Goal: Communication & Community: Answer question/provide support

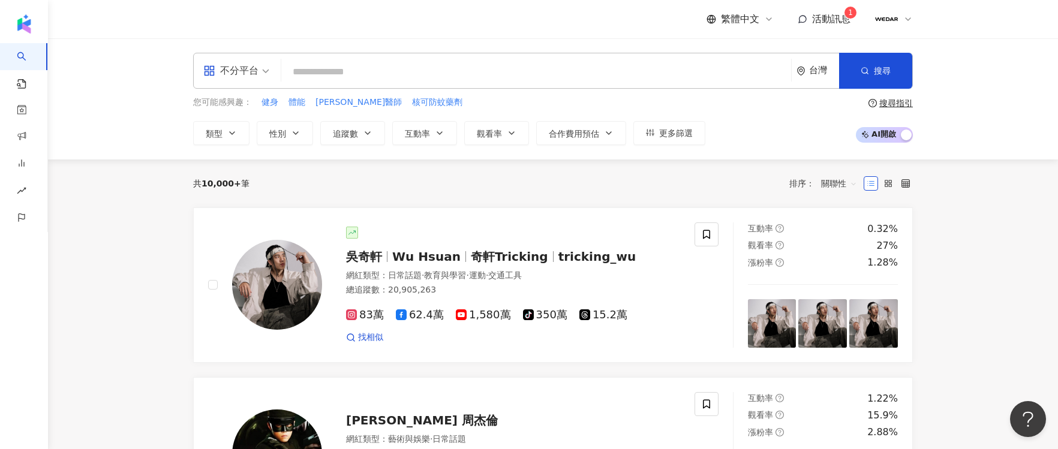
click at [823, 10] on div "繁體中文 活動訊息 1" at bounding box center [810, 19] width 206 height 24
click at [826, 19] on span "活動訊息" at bounding box center [831, 18] width 38 height 11
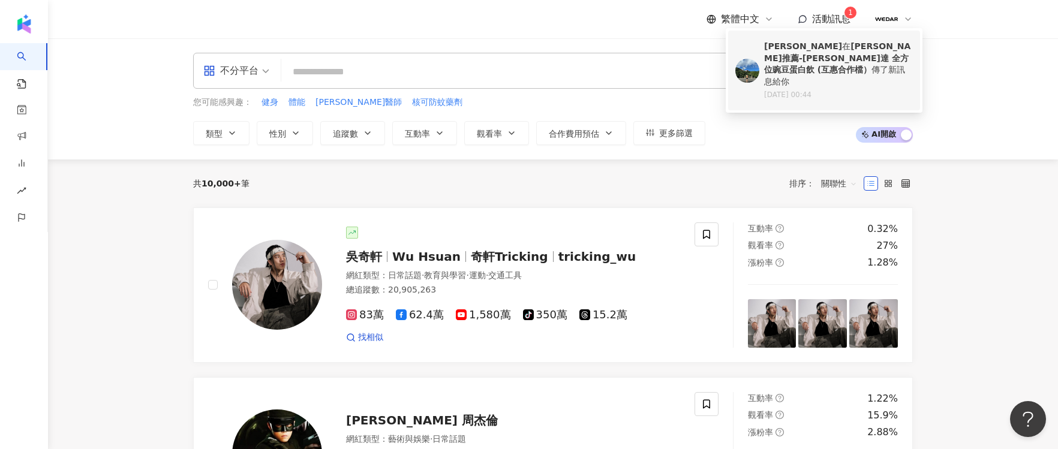
click at [820, 41] on b "小禎推薦-WEDAR薇達 全方位豌豆蛋白飲 (互惠合作檔）" at bounding box center [837, 57] width 146 height 33
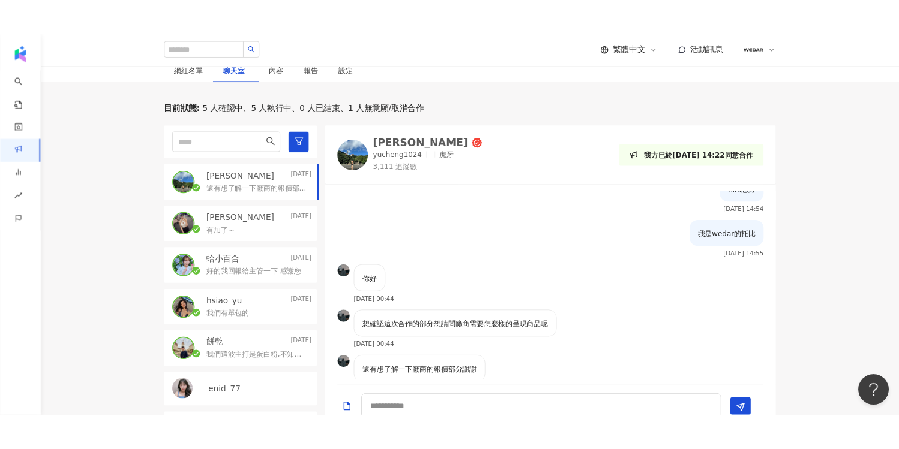
scroll to position [43, 0]
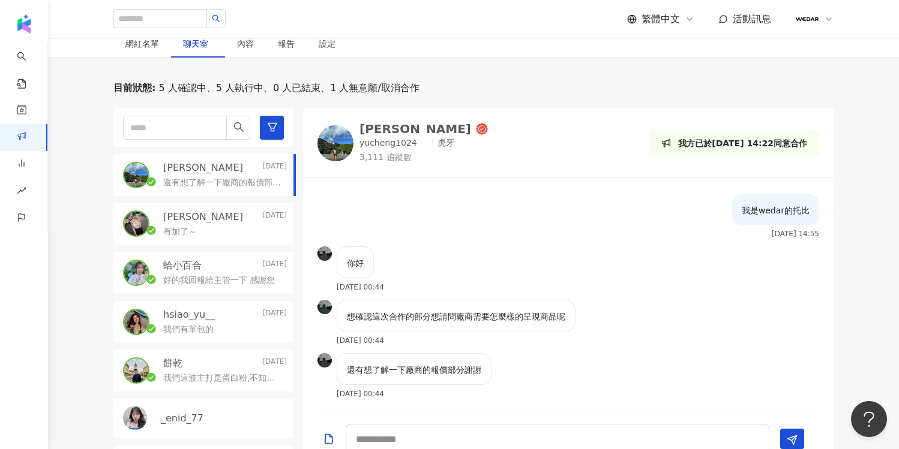
click at [217, 188] on div "陳昱誠 2025/9/17 還有想了解一下廠商的報價部分謝謝 Elaine 2025/9/15 有加了～ 蛤小百合 2025/9/15 好的我回報給主管一下 …" at bounding box center [208, 287] width 190 height 356
click at [217, 211] on div "Elaine 2025/9/15" at bounding box center [225, 217] width 124 height 13
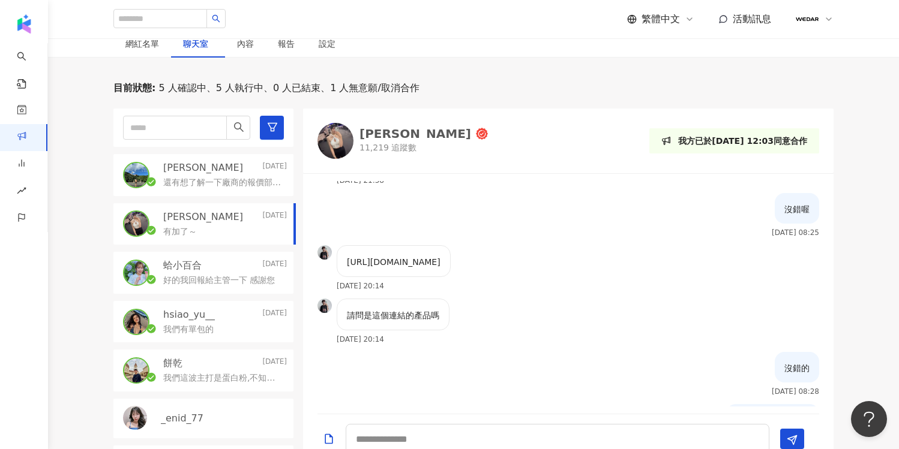
scroll to position [299, 0]
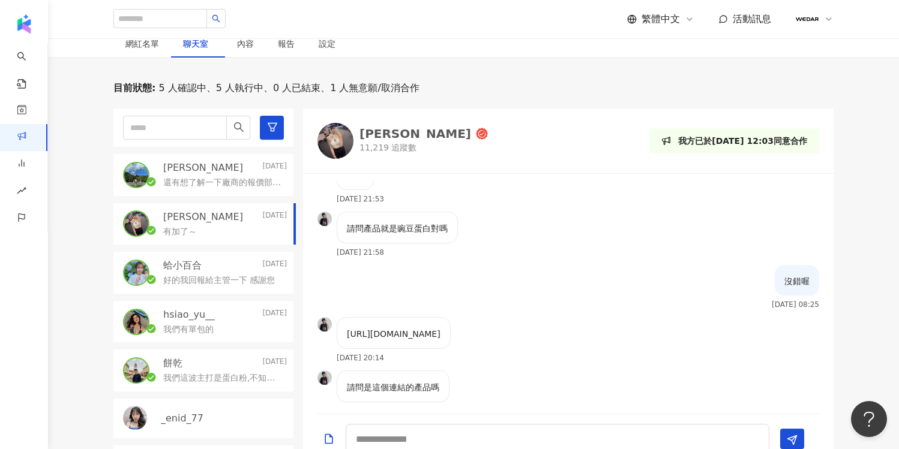
click at [440, 328] on p "https://www.wedar.shop/SalePage/Index/11065858" at bounding box center [394, 334] width 94 height 13
drag, startPoint x: 547, startPoint y: 320, endPoint x: 330, endPoint y: 320, distance: 216.6
click at [330, 320] on div "https://www.wedar.shop/SalePage/Index/11065858 2025/9/12 20:14" at bounding box center [383, 343] width 133 height 53
click at [578, 318] on div "https://www.wedar.shop/SalePage/Index/11065858 2025/9/12 20:14" at bounding box center [568, 343] width 530 height 53
drag, startPoint x: 348, startPoint y: 321, endPoint x: 566, endPoint y: 323, distance: 218.4
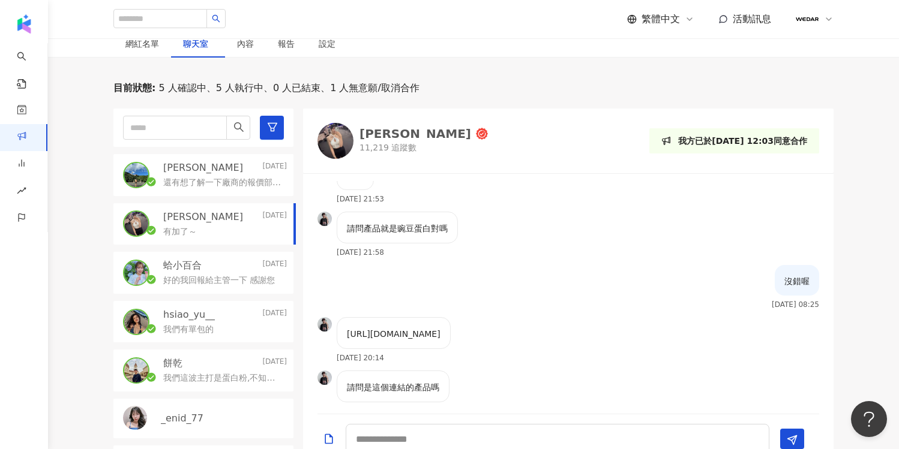
click at [566, 323] on div "https://www.wedar.shop/SalePage/Index/11065858 2025/9/12 20:14" at bounding box center [568, 343] width 530 height 53
copy p "https://www.wedar.shop/SalePage/Index/11065858"
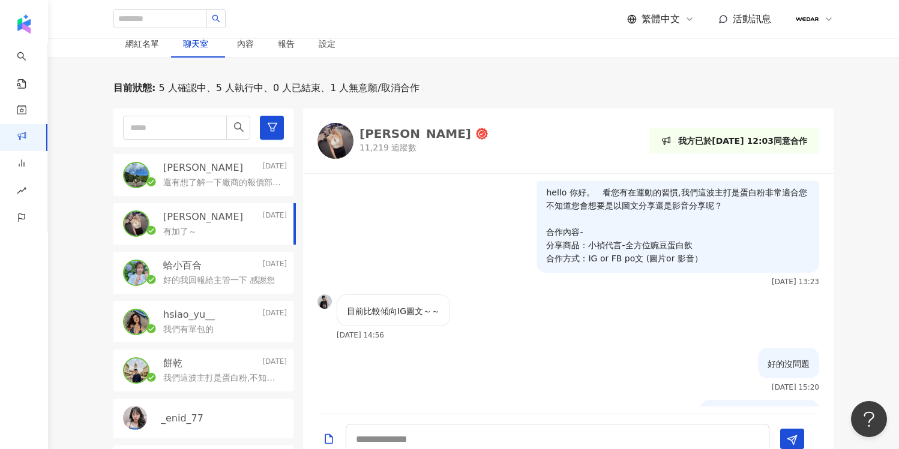
scroll to position [0, 0]
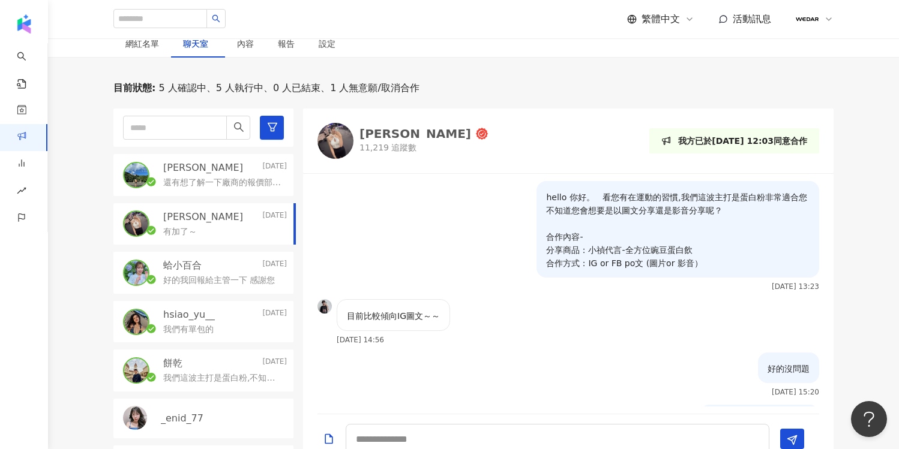
click at [236, 177] on p "還有想了解一下廠商的報價部分謝謝" at bounding box center [222, 183] width 119 height 12
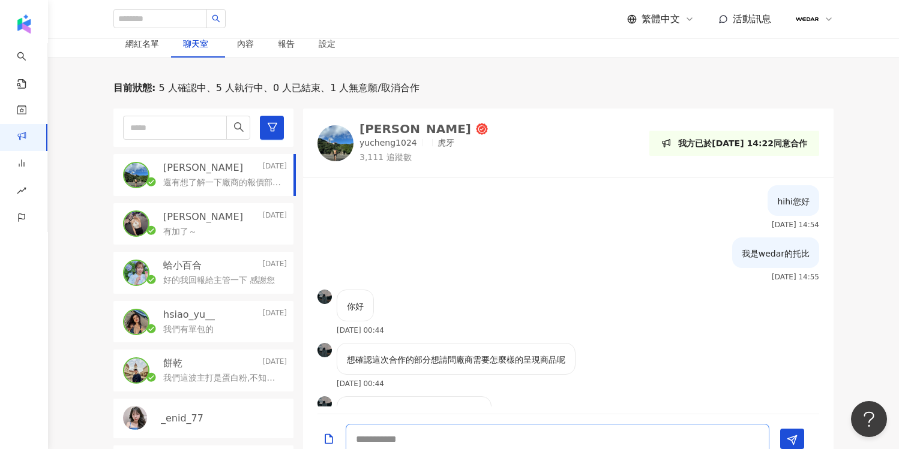
click at [556, 427] on textarea at bounding box center [558, 439] width 424 height 30
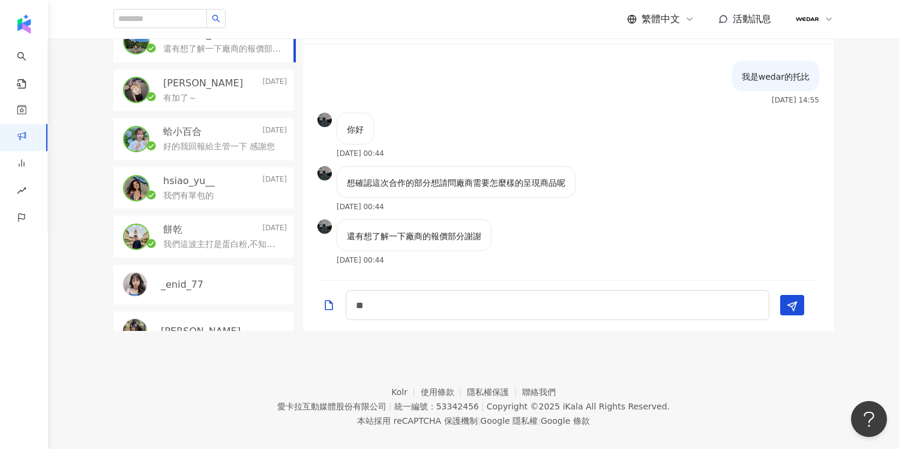
scroll to position [358, 0]
click at [202, 175] on p "hsiao_yu__" at bounding box center [189, 181] width 52 height 13
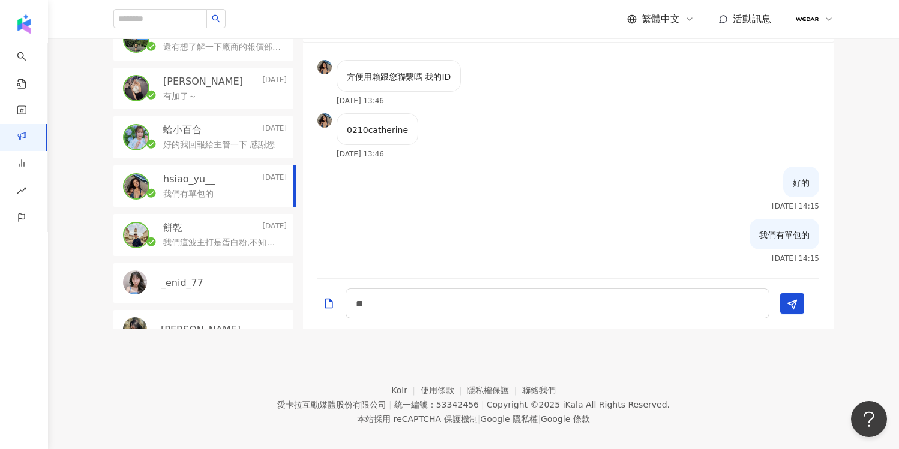
scroll to position [109, 0]
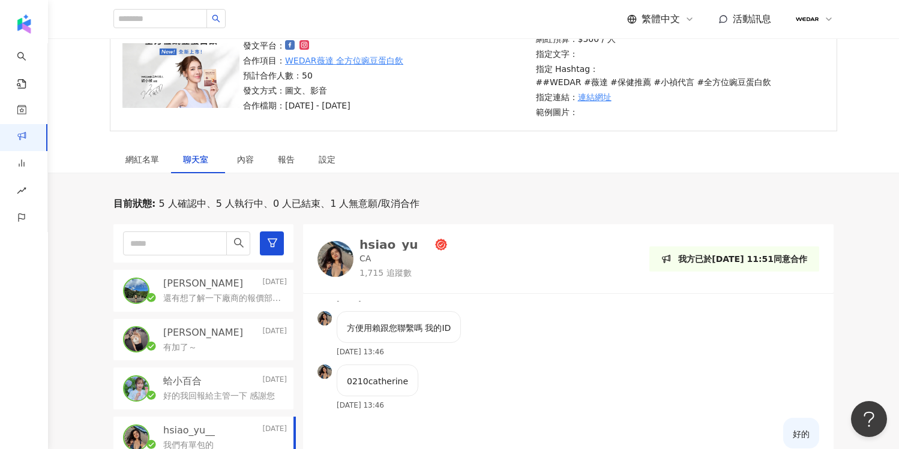
click at [227, 293] on p "還有想了解一下廠商的報價部分謝謝" at bounding box center [222, 299] width 119 height 12
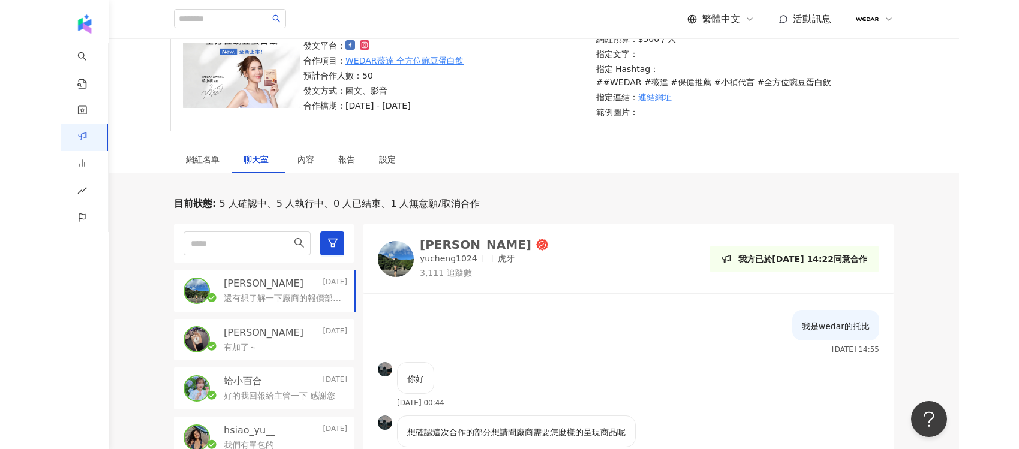
scroll to position [43, 0]
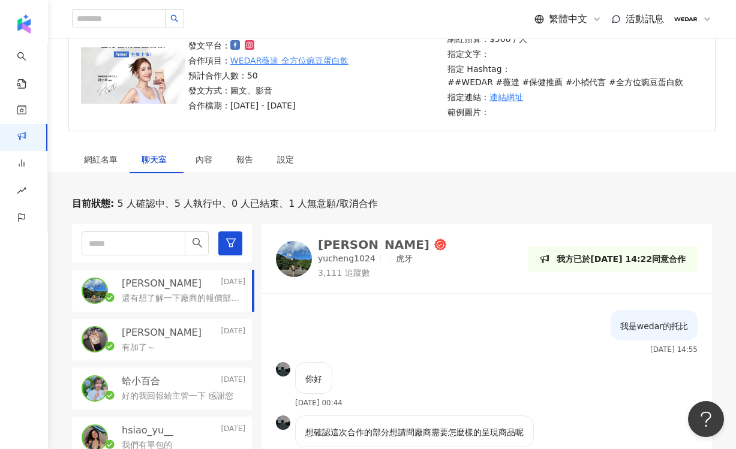
click at [344, 247] on div "[PERSON_NAME]" at bounding box center [374, 245] width 112 height 12
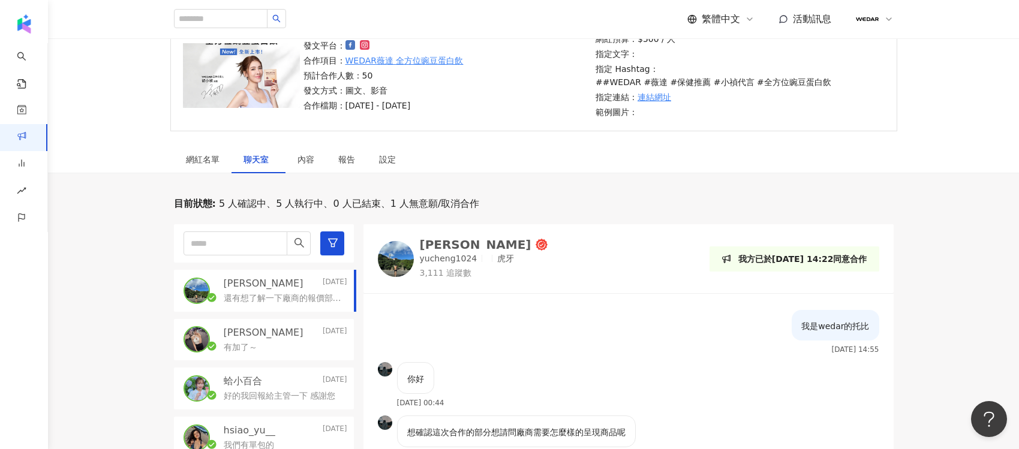
click at [580, 341] on div "我是wedar的托比 2025/9/16 14:55" at bounding box center [629, 336] width 530 height 52
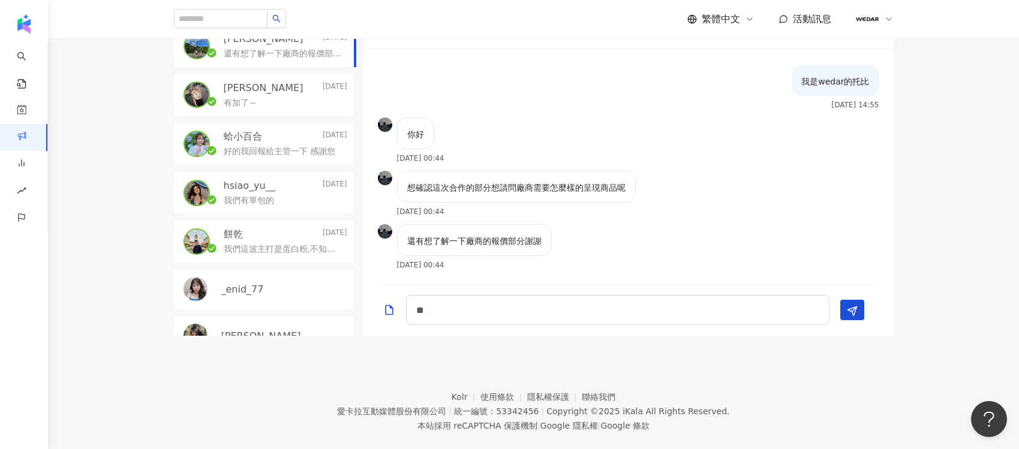
scroll to position [360, 0]
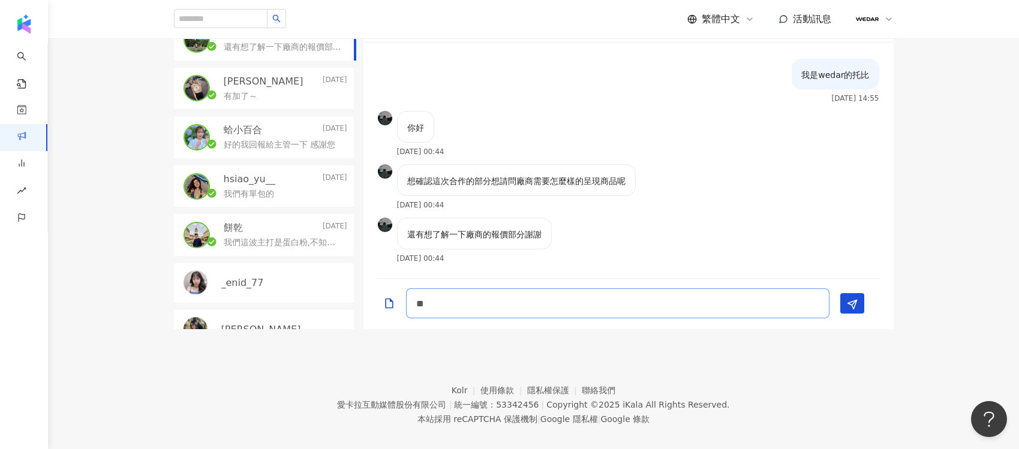
click at [618, 289] on textarea "**" at bounding box center [618, 304] width 424 height 30
click at [488, 289] on textarea "**" at bounding box center [618, 304] width 424 height 30
type textarea "*"
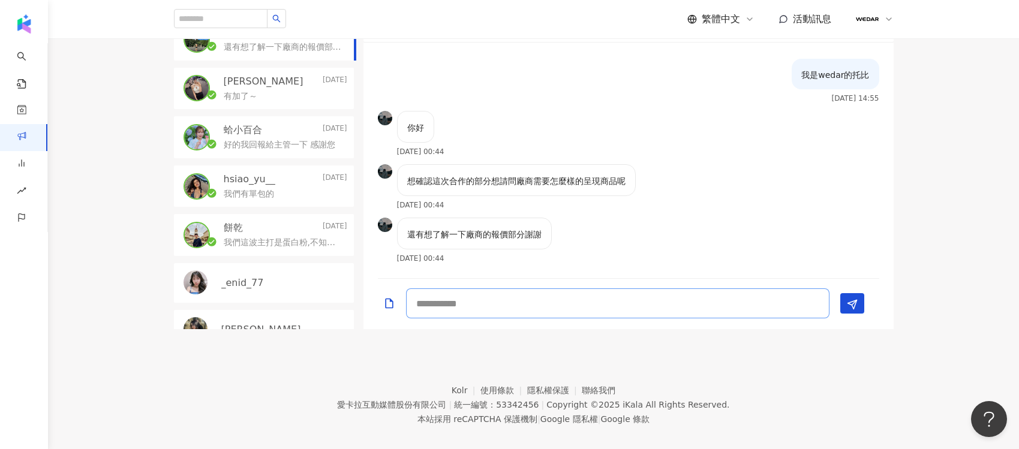
paste textarea "**********"
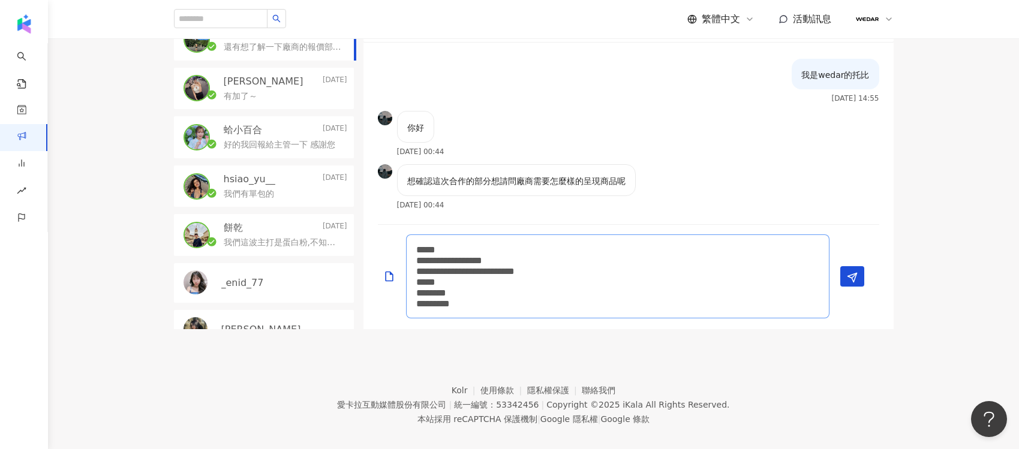
scroll to position [97, 0]
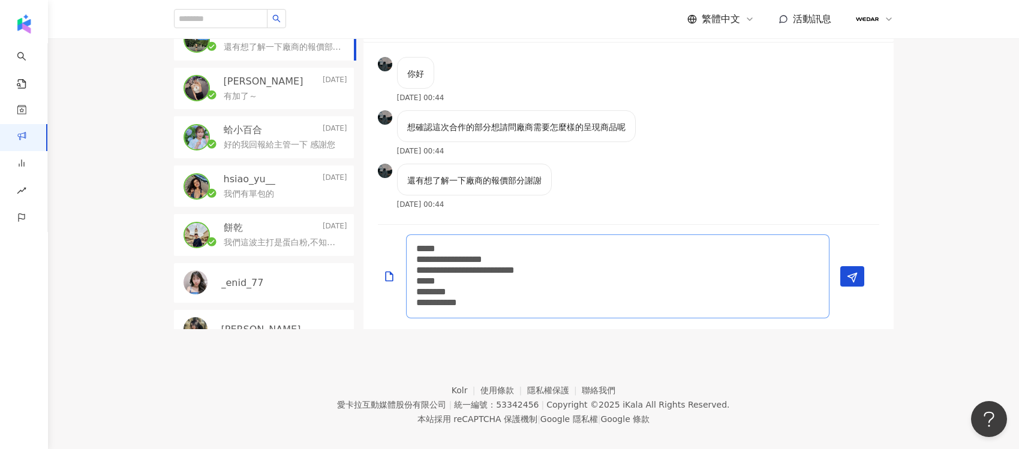
type textarea "**********"
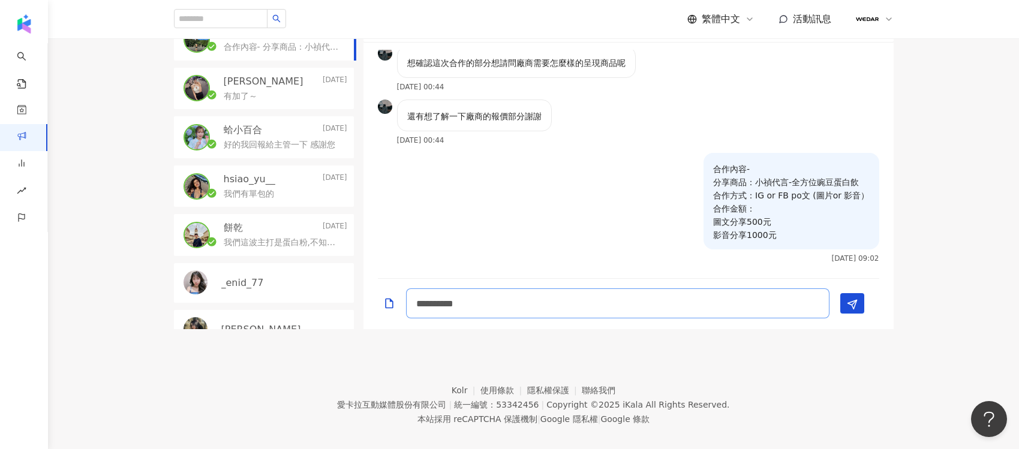
type textarea "*********"
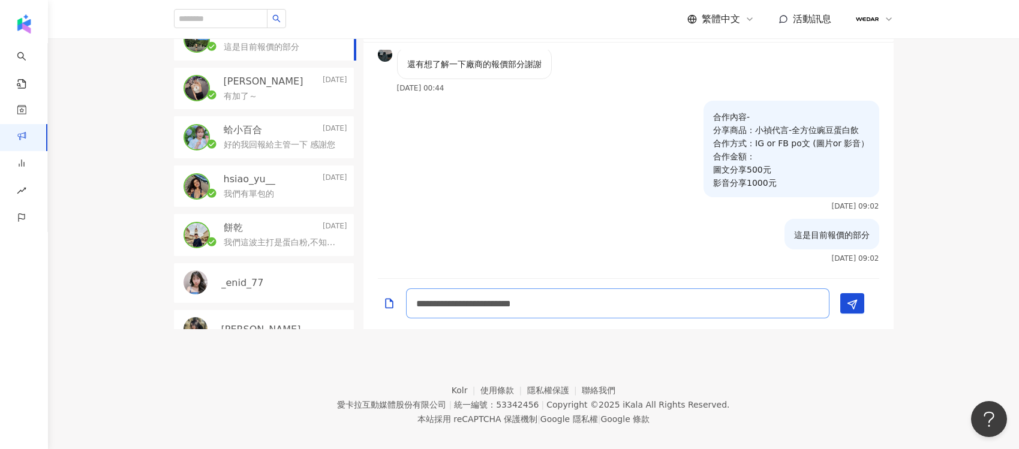
type textarea "**********"
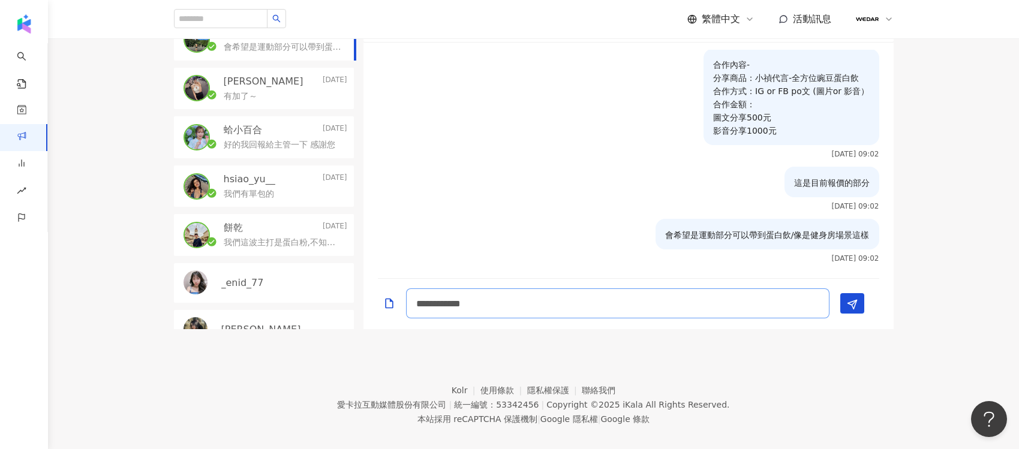
type textarea "**********"
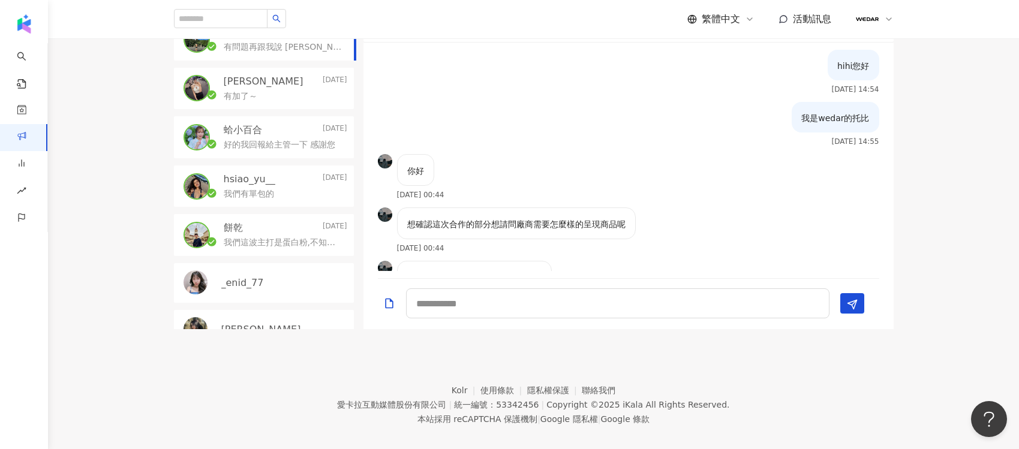
scroll to position [318, 0]
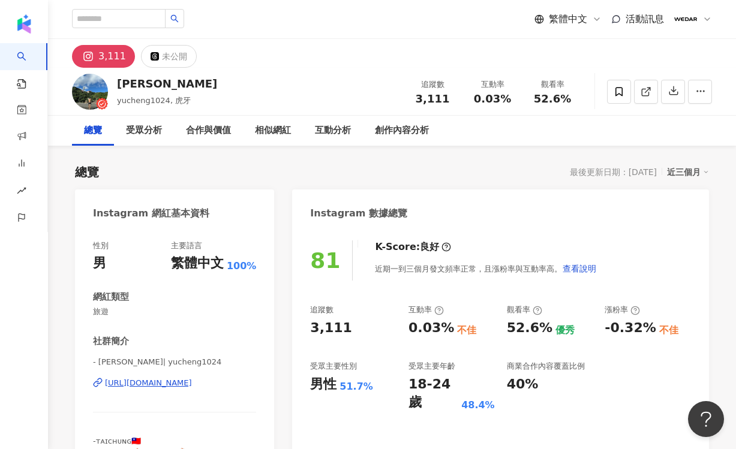
click at [192, 383] on div "[URL][DOMAIN_NAME]" at bounding box center [148, 383] width 87 height 11
click at [142, 140] on div "受眾分析" at bounding box center [144, 131] width 60 height 30
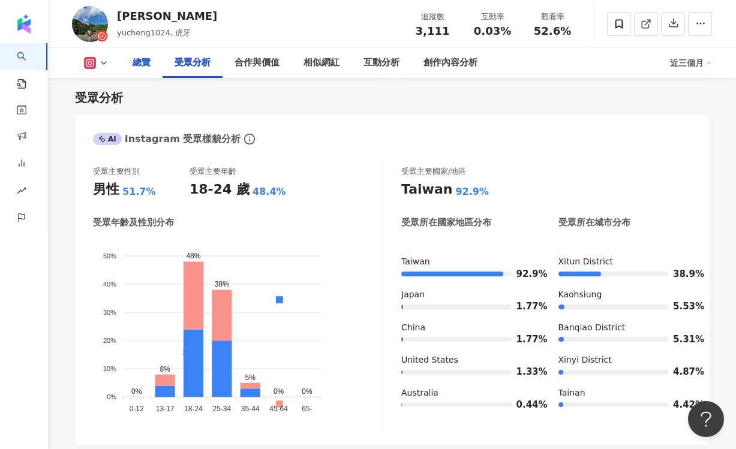
click at [152, 56] on div "總覽" at bounding box center [142, 63] width 42 height 30
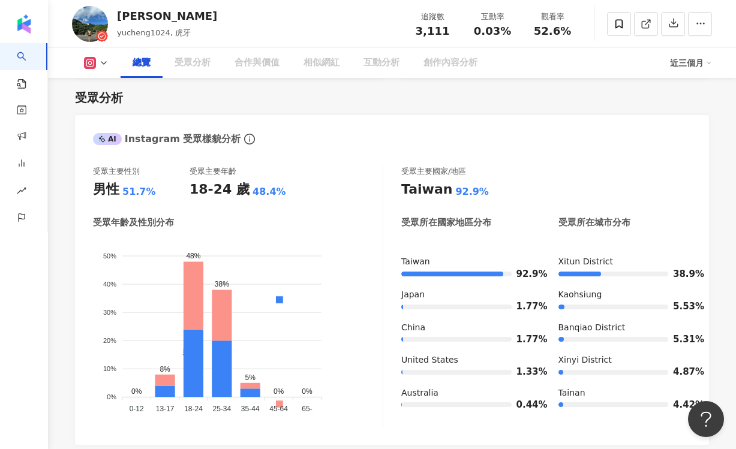
scroll to position [74, 0]
